Goal: Check status

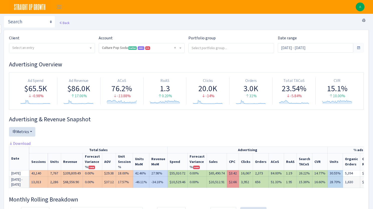
select select "1581829893696978"
click at [324, 49] on input "[DATE] - [DATE]" at bounding box center [315, 48] width 75 height 10
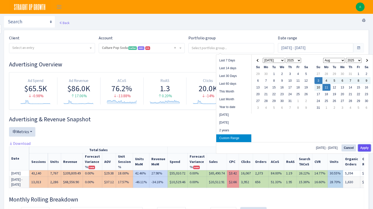
click at [366, 149] on button "Apply" at bounding box center [364, 147] width 13 height 7
type input "[DATE] - [DATE]"
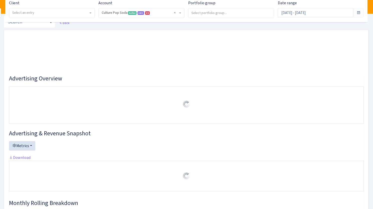
select select "1581829893696978"
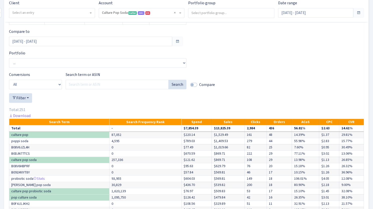
scroll to position [1353, 0]
